Goal: Communication & Community: Ask a question

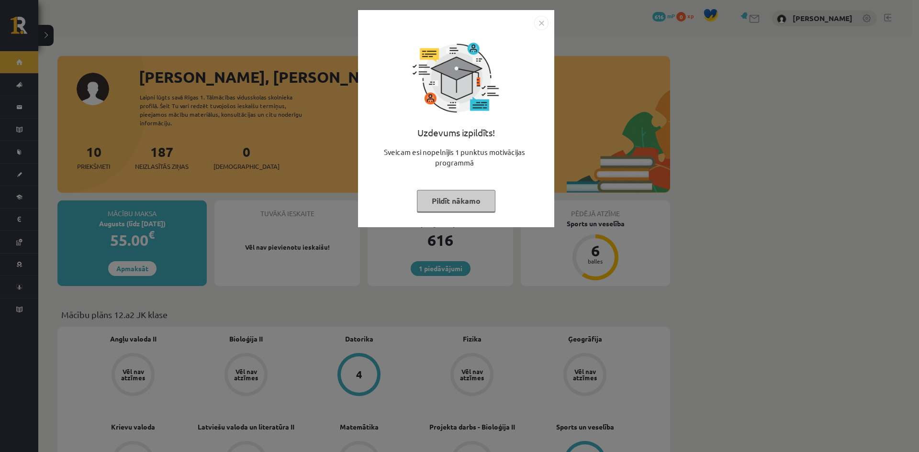
click at [436, 210] on button "Pildīt nākamo" at bounding box center [456, 201] width 79 height 22
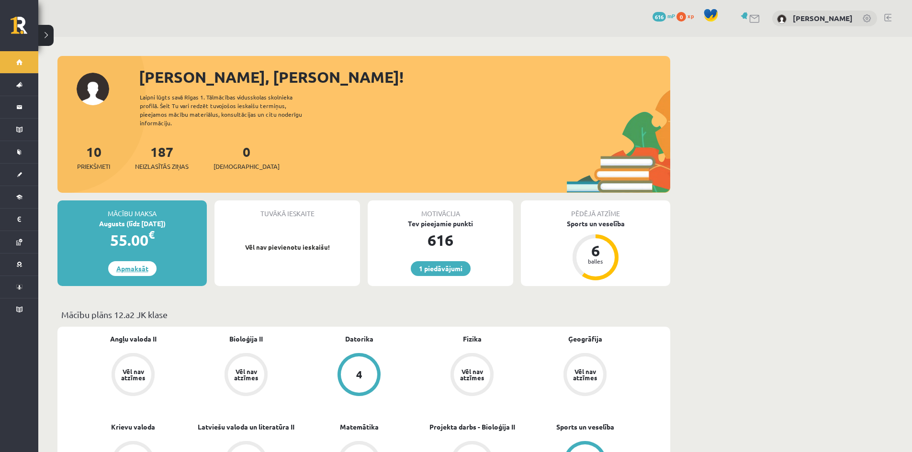
click at [138, 261] on link "Apmaksāt" at bounding box center [132, 268] width 48 height 15
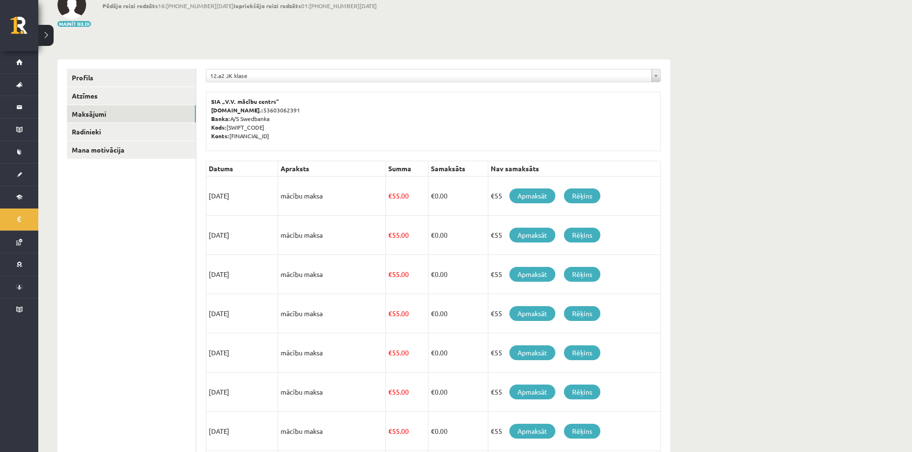
scroll to position [96, 0]
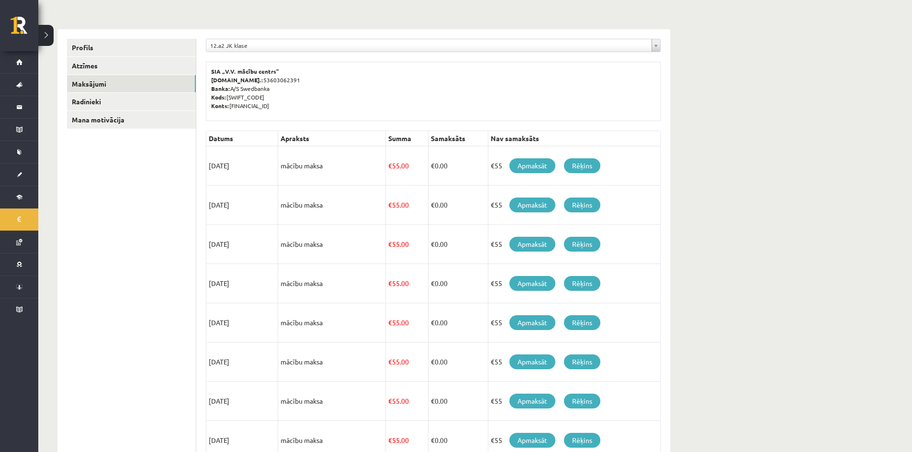
click at [623, 76] on p "SIA „V.V. mācību centrs” Reģ.nr.: 53603062391 Banka: A/S Swedbanka Kods: HABALV…" at bounding box center [433, 88] width 444 height 43
click at [526, 165] on link "Apmaksāt" at bounding box center [532, 165] width 46 height 15
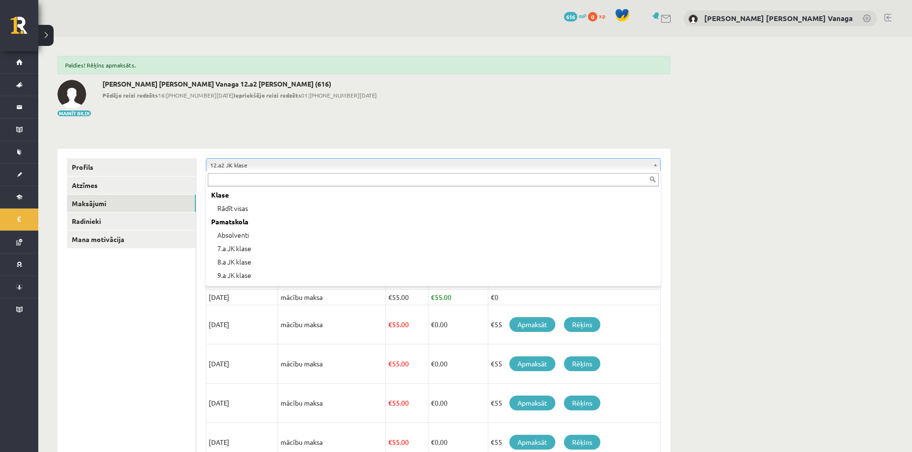
scroll to position [253, 0]
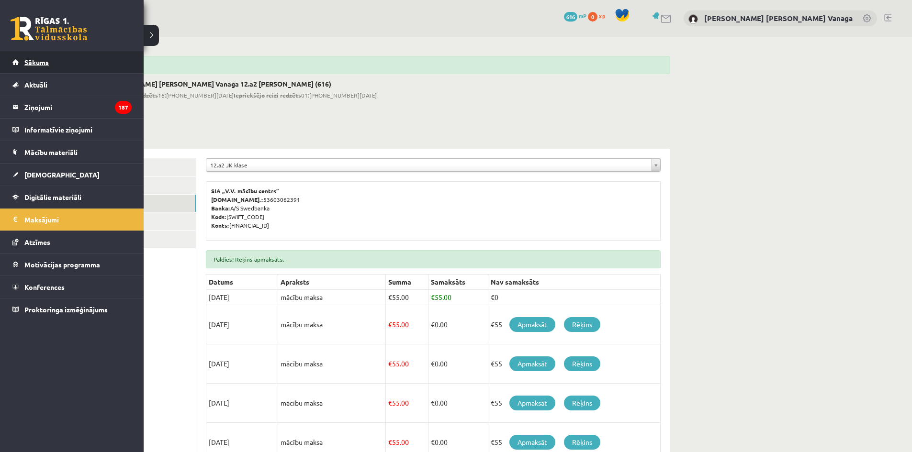
click at [29, 64] on span "Sākums" at bounding box center [36, 62] width 24 height 9
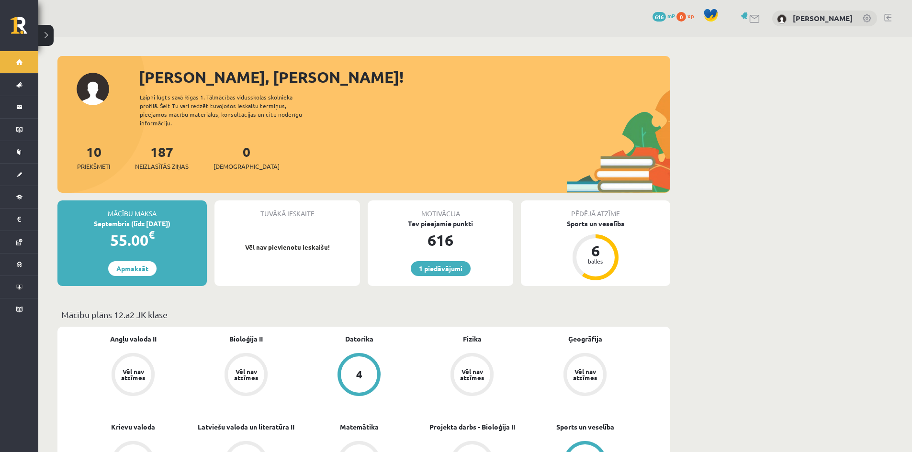
click at [888, 17] on link at bounding box center [887, 18] width 7 height 8
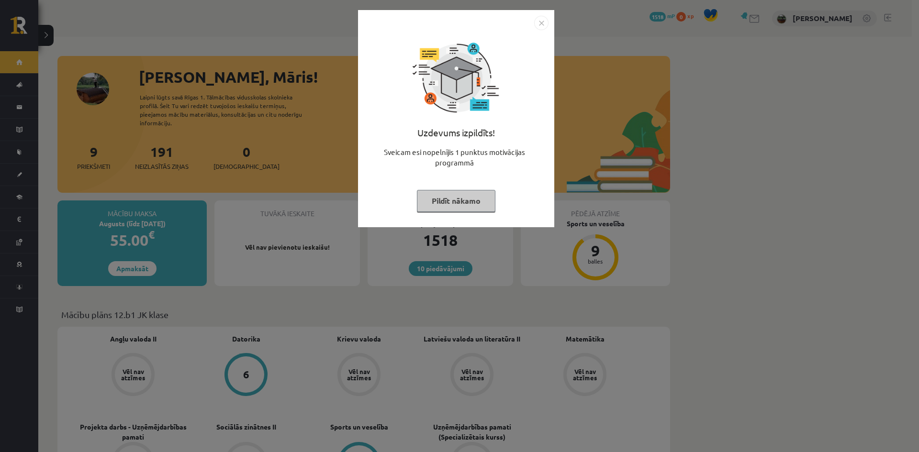
click at [542, 26] on img "Close" at bounding box center [541, 23] width 14 height 14
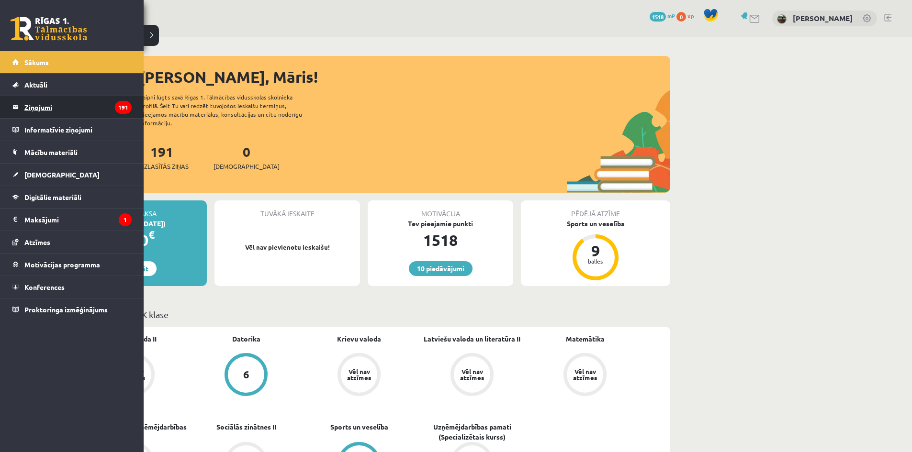
click at [35, 109] on legend "Ziņojumi 191" at bounding box center [77, 107] width 107 height 22
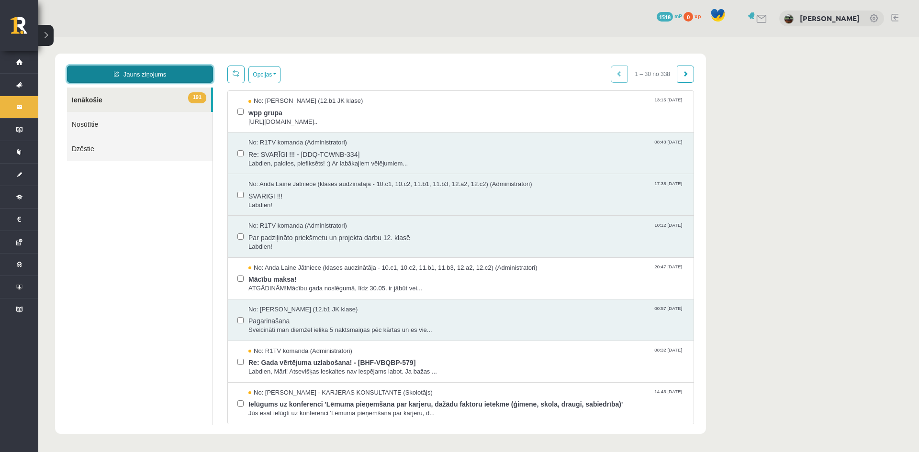
click at [139, 76] on link "Jauns ziņojums" at bounding box center [140, 74] width 146 height 17
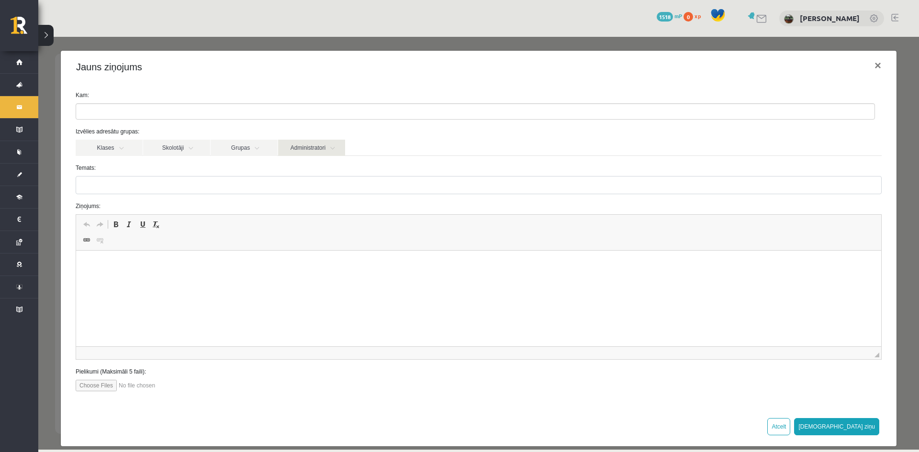
click at [293, 147] on link "Administratori" at bounding box center [311, 148] width 67 height 16
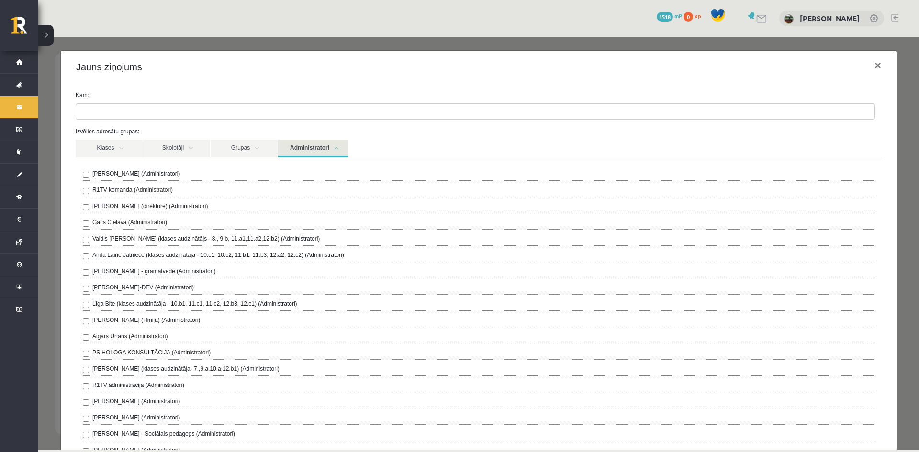
click at [293, 147] on link "Administratori" at bounding box center [313, 149] width 70 height 18
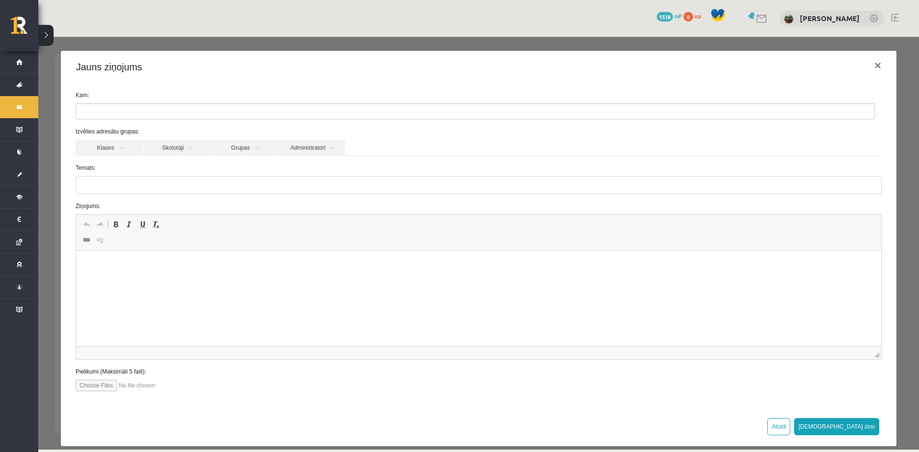
click at [291, 111] on ul at bounding box center [475, 111] width 799 height 15
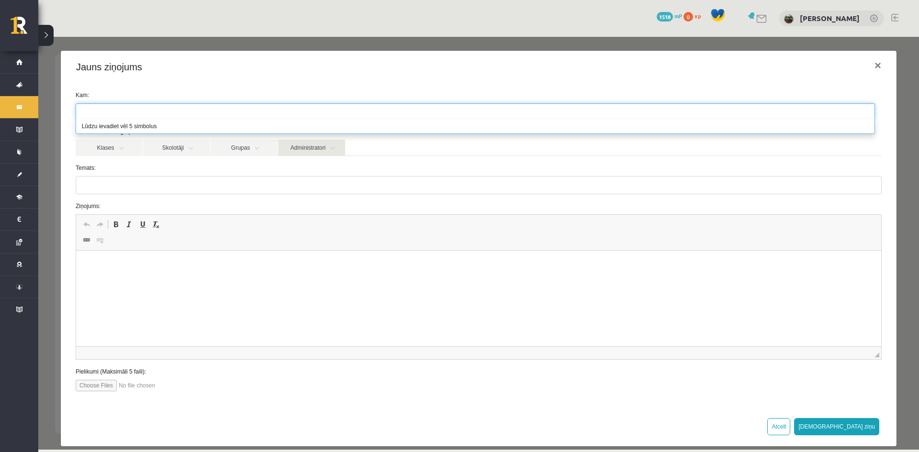
click at [313, 149] on link "Administratori" at bounding box center [311, 148] width 67 height 16
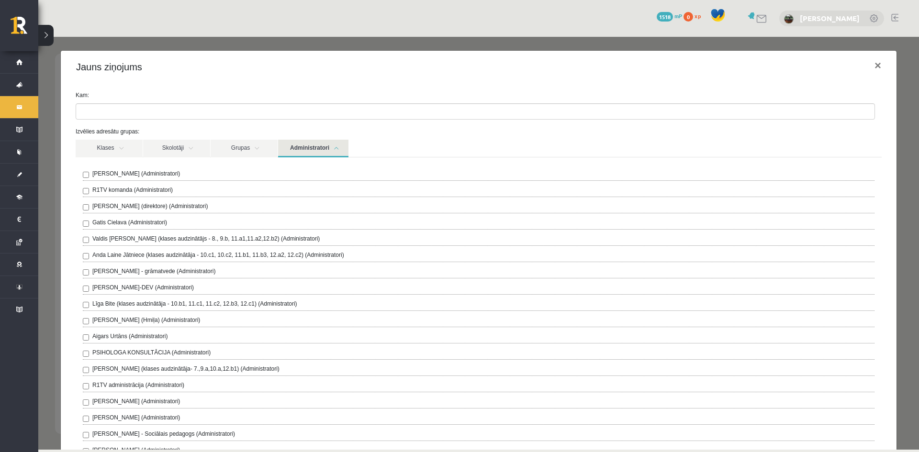
click at [823, 13] on div "[PERSON_NAME]" at bounding box center [831, 19] width 105 height 16
click at [870, 72] on button "×" at bounding box center [878, 65] width 22 height 27
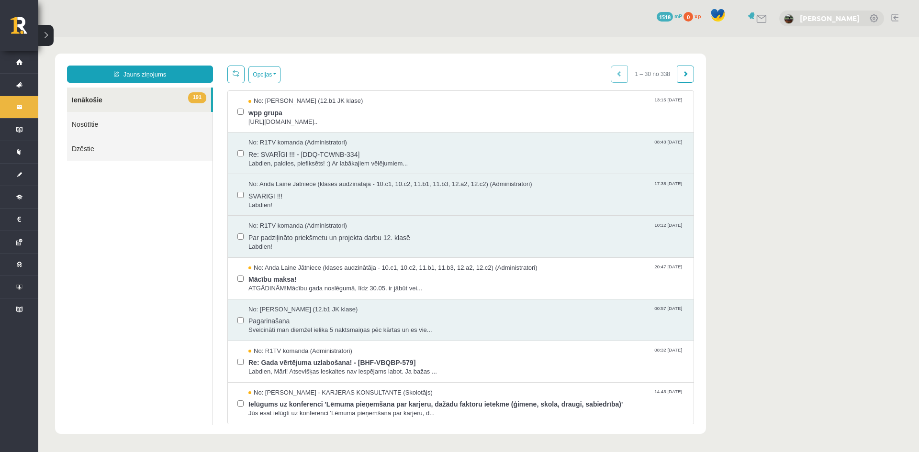
click at [841, 22] on link "[PERSON_NAME]" at bounding box center [830, 18] width 60 height 10
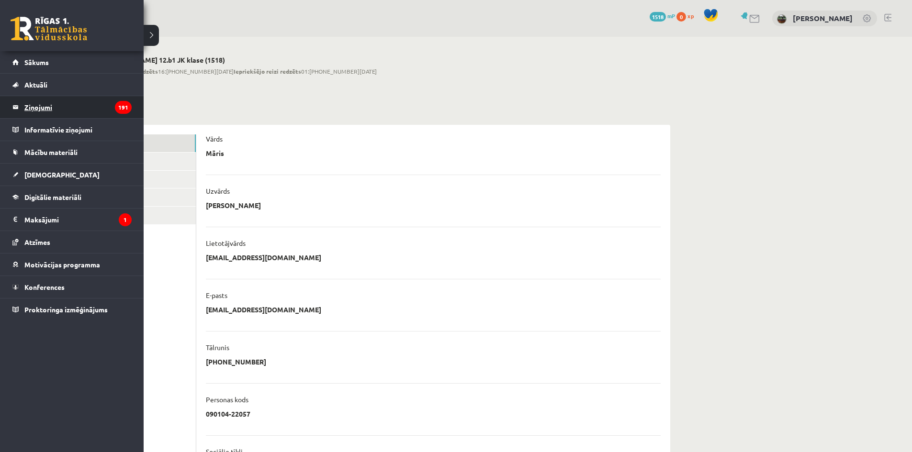
click at [39, 111] on legend "Ziņojumi 191" at bounding box center [77, 107] width 107 height 22
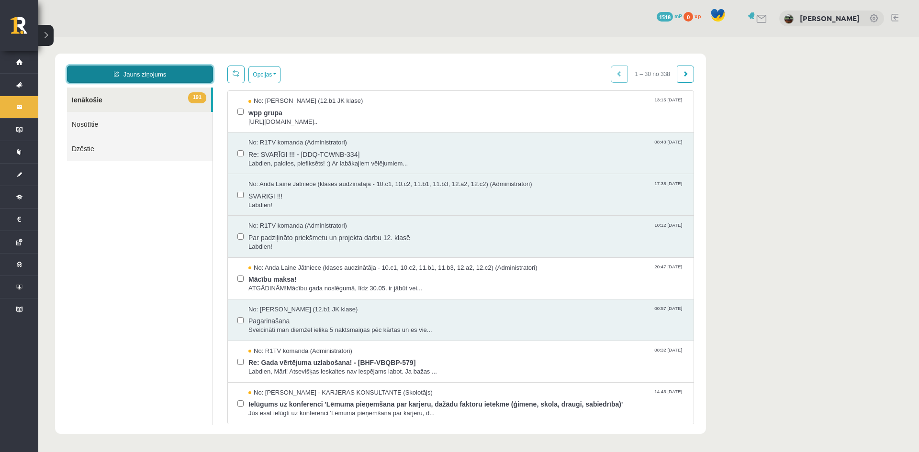
click at [157, 79] on link "Jauns ziņojums" at bounding box center [140, 74] width 146 height 17
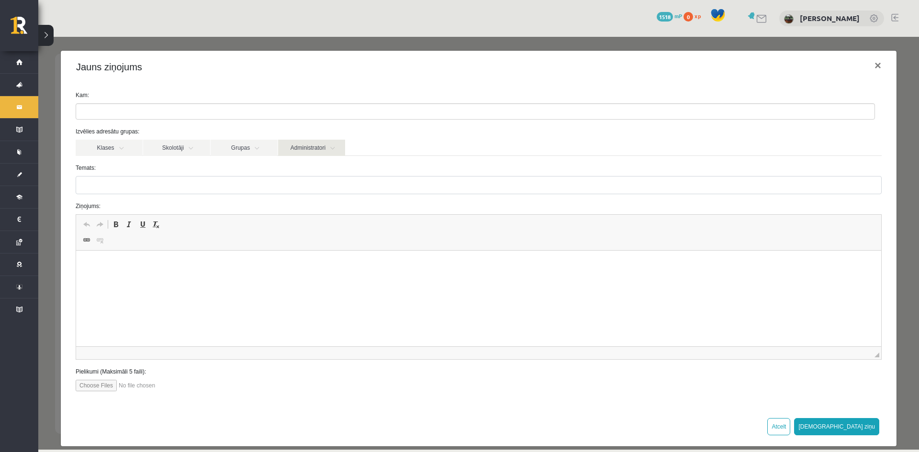
click at [302, 144] on link "Administratori" at bounding box center [311, 148] width 67 height 16
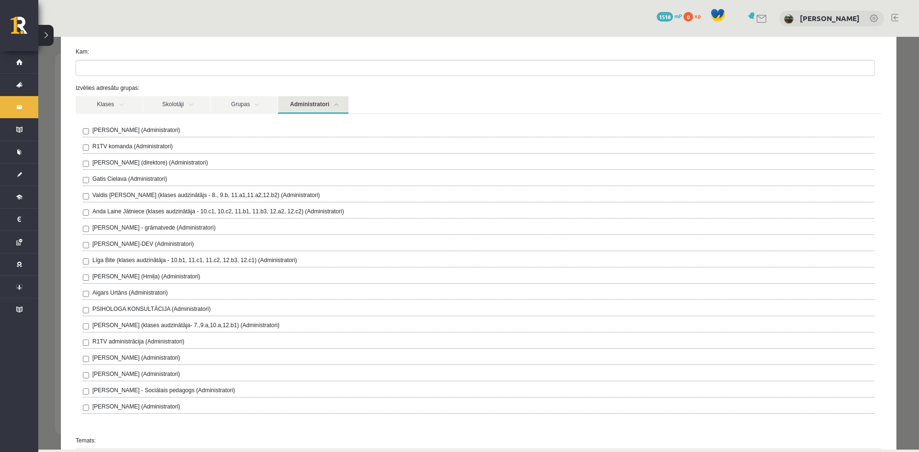
scroll to position [48, 0]
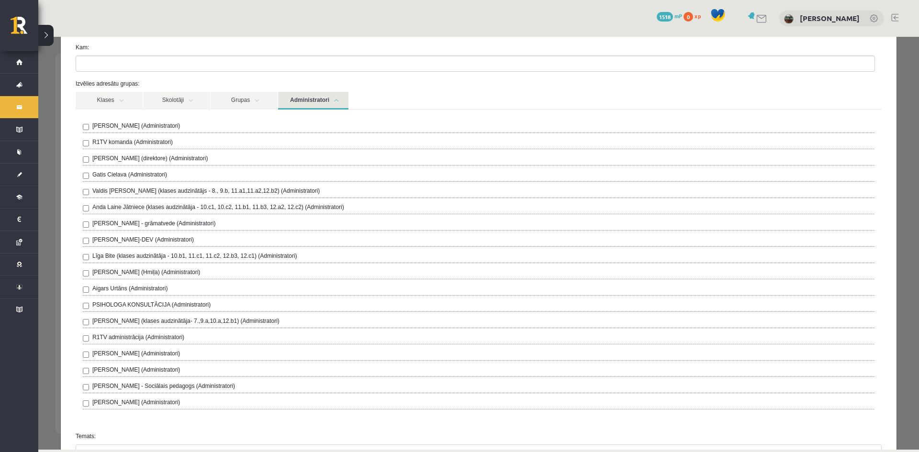
click at [140, 207] on label "Anda Laine Jātniece (klases audzinātāja - 10.c1, 10.c2, 11.b1, 11.b3, 12.a2, 12…" at bounding box center [218, 207] width 252 height 9
click at [308, 101] on link "Administratori" at bounding box center [313, 101] width 70 height 18
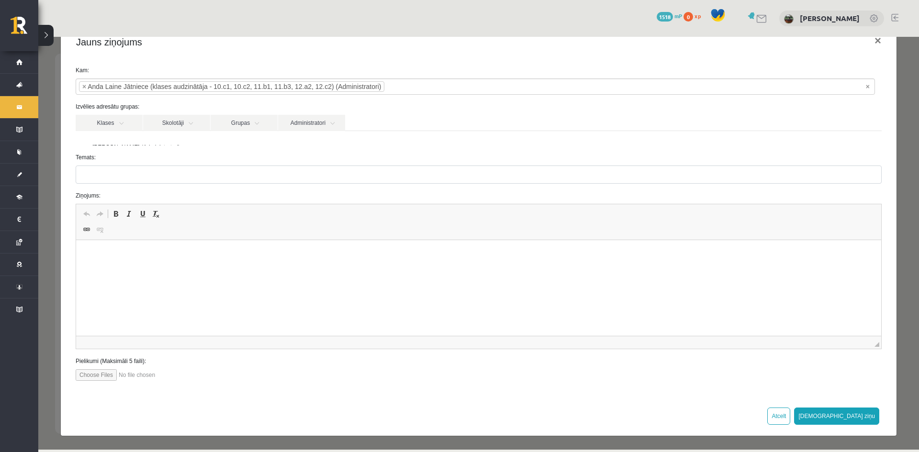
scroll to position [11, 0]
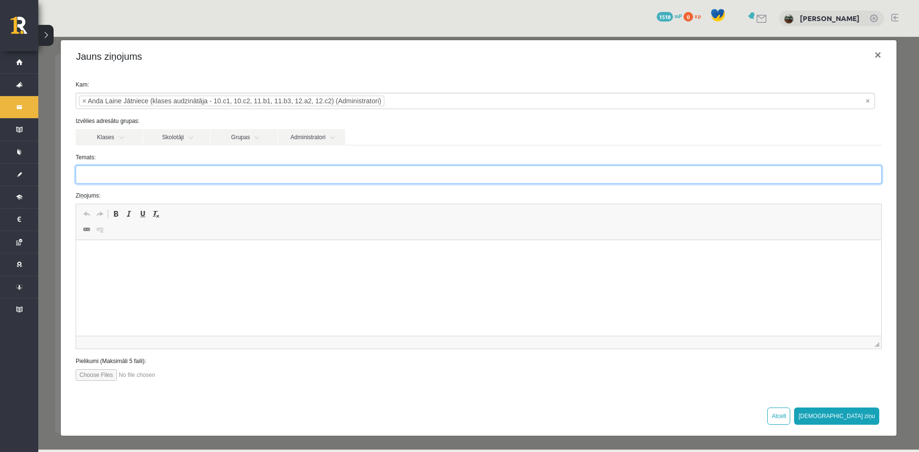
click at [236, 177] on input "Temats:" at bounding box center [479, 175] width 806 height 18
type input "*********"
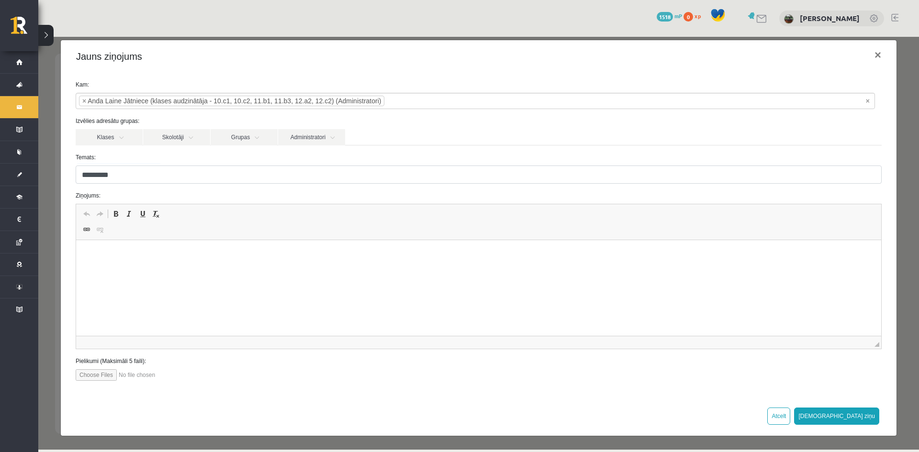
click at [229, 260] on html at bounding box center [478, 254] width 805 height 29
drag, startPoint x: 85, startPoint y: 254, endPoint x: 153, endPoint y: 293, distance: 78.1
click at [153, 293] on html "**********" at bounding box center [478, 270] width 805 height 61
copy body "**********"
click at [156, 286] on p "**********" at bounding box center [475, 287] width 779 height 10
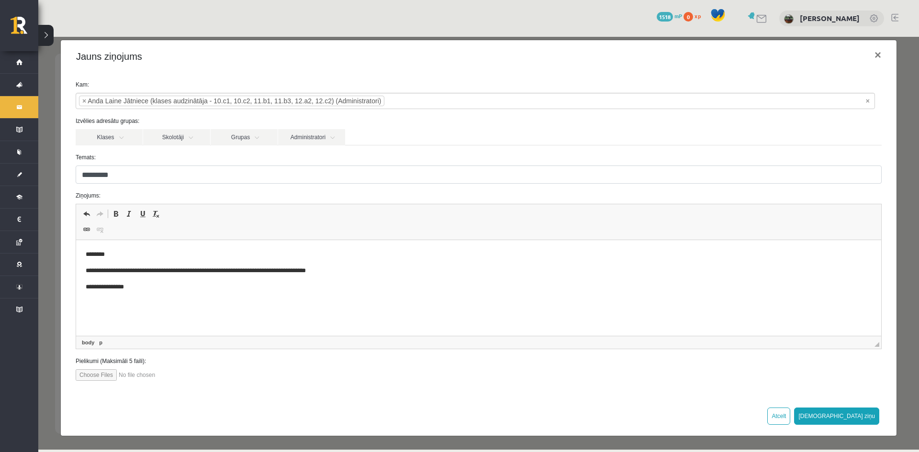
click at [292, 271] on p "**********" at bounding box center [475, 271] width 779 height 10
click at [854, 417] on button "[DEMOGRAPHIC_DATA] ziņu" at bounding box center [836, 416] width 85 height 17
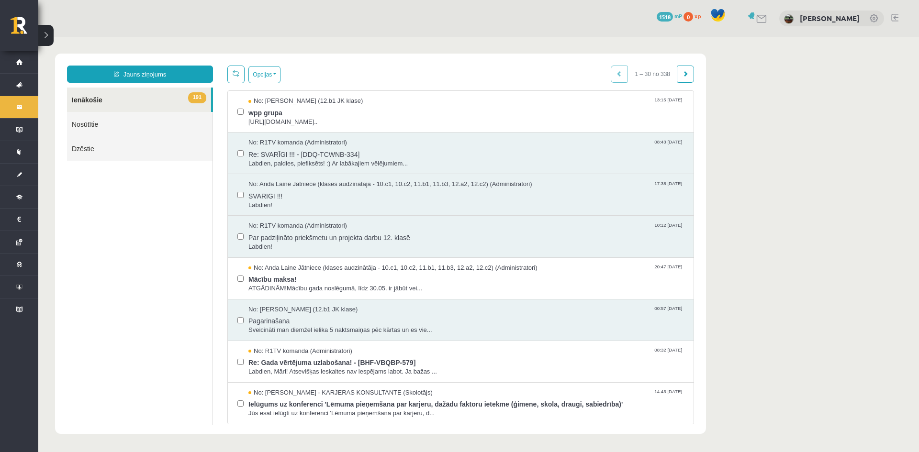
scroll to position [0, 0]
click at [895, 17] on link at bounding box center [894, 18] width 7 height 8
